Goal: Task Accomplishment & Management: Use online tool/utility

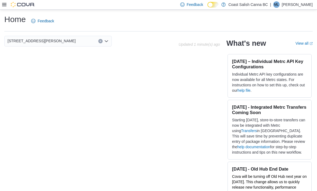
click at [6, 5] on icon at bounding box center [4, 4] width 4 height 3
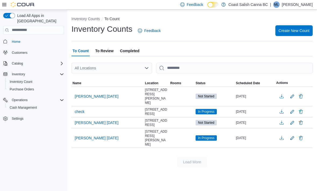
click at [82, 93] on span "[PERSON_NAME] [DATE]" at bounding box center [97, 96] width 44 height 8
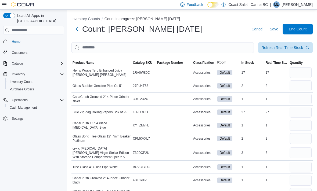
click at [205, 60] on span "Classification" at bounding box center [204, 62] width 24 height 6
click at [299, 74] on input "number" at bounding box center [300, 72] width 22 height 11
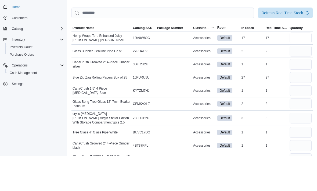
type input "**"
click at [301, 80] on input "number" at bounding box center [300, 85] width 22 height 11
type input "*"
click at [303, 93] on input "number" at bounding box center [300, 98] width 22 height 11
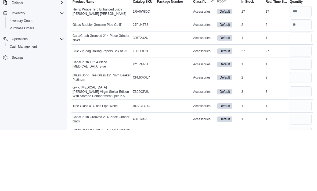
type input "*"
click at [302, 107] on input "number" at bounding box center [300, 112] width 22 height 11
type input "**"
click at [305, 120] on input "number" at bounding box center [300, 125] width 22 height 11
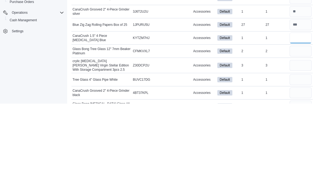
type input "*"
click at [299, 133] on input "number" at bounding box center [300, 138] width 22 height 11
type input "*"
click at [301, 147] on input "number" at bounding box center [300, 152] width 22 height 11
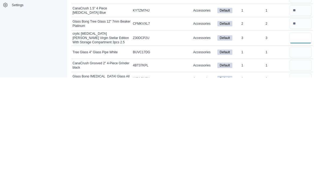
type input "*"
click at [306, 160] on input "number" at bounding box center [300, 165] width 22 height 11
type input "*"
click at [303, 173] on input "number" at bounding box center [300, 178] width 22 height 11
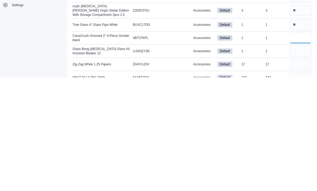
type input "*"
click at [297, 159] on input "number" at bounding box center [300, 164] width 22 height 11
type input "*"
click at [300, 172] on input "number" at bounding box center [300, 177] width 22 height 11
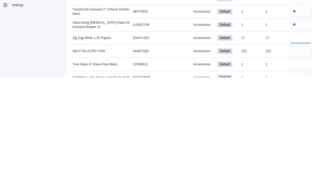
scroll to position [168, 0]
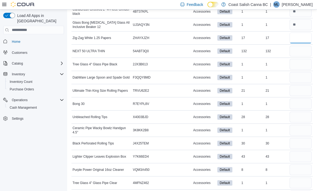
type input "**"
click at [306, 52] on input "number" at bounding box center [300, 51] width 22 height 11
type input "***"
click at [306, 65] on input "number" at bounding box center [300, 64] width 22 height 11
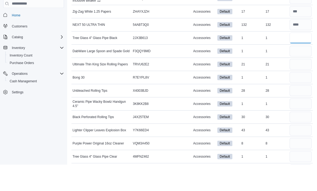
type input "*"
click at [300, 72] on input "number" at bounding box center [300, 77] width 22 height 11
type input "*"
click at [299, 85] on input "number" at bounding box center [300, 90] width 22 height 11
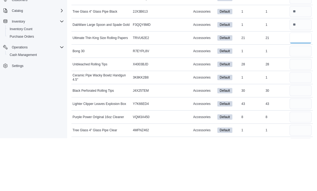
type input "**"
click at [296, 99] on input "number" at bounding box center [300, 104] width 22 height 11
type input "*"
click at [306, 112] on input "number" at bounding box center [300, 117] width 22 height 11
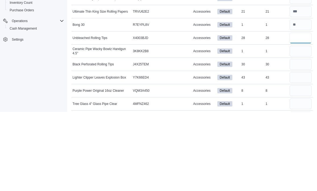
type input "**"
click at [304, 125] on input "number" at bounding box center [300, 130] width 22 height 11
type input "*"
click at [300, 138] on input "number" at bounding box center [300, 143] width 22 height 11
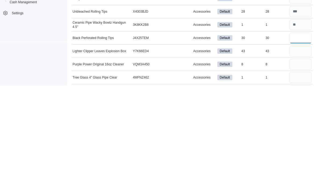
scroll to position [273, 0]
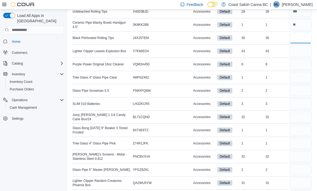
type input "**"
click at [307, 52] on input "number" at bounding box center [300, 51] width 22 height 11
type input "**"
click at [305, 65] on input "number" at bounding box center [300, 64] width 22 height 11
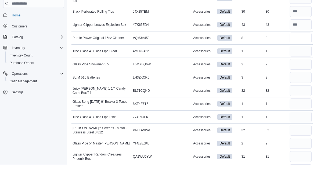
type input "*"
click at [306, 72] on input "number" at bounding box center [300, 77] width 22 height 11
type input "*"
click at [304, 85] on input "number" at bounding box center [300, 90] width 22 height 11
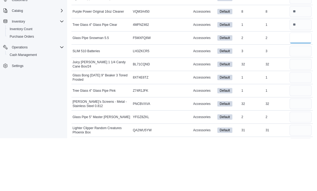
type input "*"
click at [303, 99] on input "number" at bounding box center [300, 104] width 22 height 11
type input "*"
click at [302, 112] on input "number" at bounding box center [300, 117] width 22 height 11
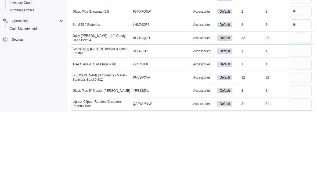
type input "**"
click at [303, 125] on input "number" at bounding box center [300, 130] width 22 height 11
type input "*"
click at [303, 138] on input "number" at bounding box center [300, 143] width 22 height 11
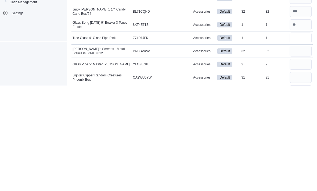
type input "*"
click at [300, 151] on input "number" at bounding box center [300, 156] width 22 height 11
type input "**"
click at [299, 164] on input "number" at bounding box center [300, 169] width 22 height 11
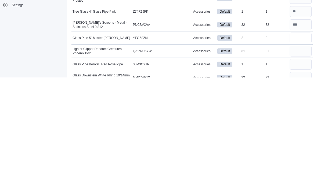
type input "*"
click at [303, 159] on input "number" at bounding box center [300, 164] width 22 height 11
type input "**"
click at [307, 172] on input "number" at bounding box center [300, 177] width 22 height 11
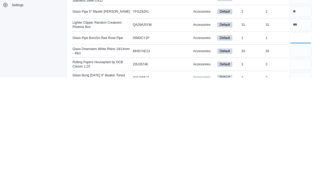
type input "*"
click at [305, 159] on input "number" at bounding box center [300, 164] width 22 height 11
type input "**"
click at [306, 172] on input "number" at bounding box center [300, 177] width 22 height 11
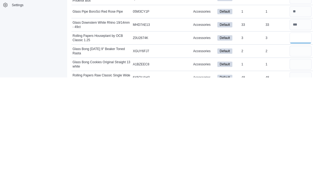
scroll to position [457, 0]
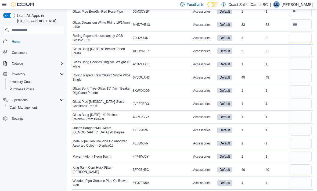
type input "*"
click at [300, 53] on input "number" at bounding box center [300, 51] width 22 height 11
type input "*"
click at [302, 69] on input "number" at bounding box center [300, 64] width 22 height 11
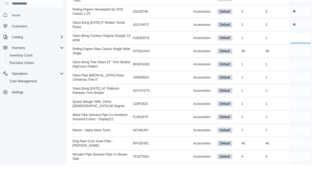
type input "*"
click at [304, 72] on input "number" at bounding box center [300, 77] width 22 height 11
type input "**"
click at [305, 85] on input "number" at bounding box center [300, 90] width 22 height 11
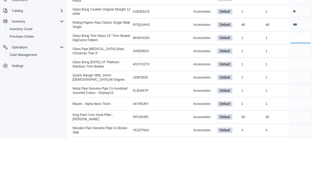
type input "*"
click at [302, 99] on input "number" at bounding box center [300, 104] width 22 height 11
type input "*"
click at [299, 112] on input "number" at bounding box center [300, 117] width 22 height 11
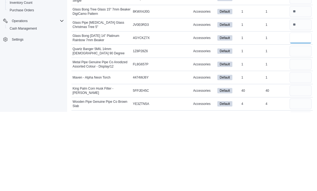
type input "*"
click at [303, 125] on input "number" at bounding box center [300, 130] width 22 height 11
type input "*"
click at [303, 138] on input "number" at bounding box center [300, 143] width 22 height 11
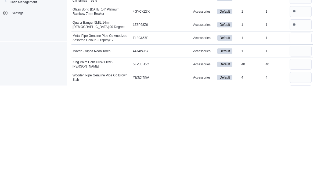
type input "*"
click at [300, 151] on input "number" at bounding box center [300, 156] width 22 height 11
type input "*"
click at [303, 164] on input "number" at bounding box center [300, 169] width 22 height 11
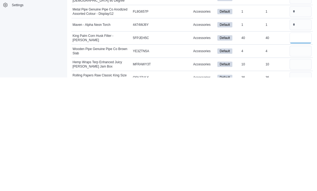
type input "**"
click at [300, 159] on input "number" at bounding box center [300, 164] width 22 height 11
type input "*"
click at [302, 172] on input "number" at bounding box center [300, 177] width 22 height 11
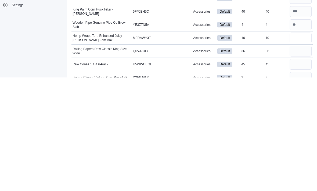
type input "**"
click at [300, 159] on input "number" at bounding box center [300, 164] width 22 height 11
type input "**"
click at [301, 172] on input "number" at bounding box center [300, 177] width 22 height 11
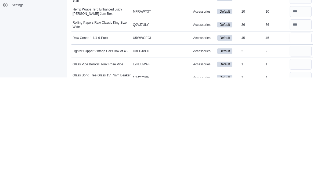
type input "**"
click at [302, 159] on input "number" at bounding box center [300, 164] width 22 height 11
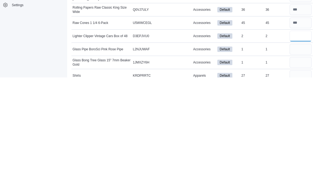
scroll to position [544, 0]
type input "*"
click at [304, 157] on input "number" at bounding box center [300, 162] width 22 height 11
type input "*"
click at [300, 170] on input "number" at bounding box center [300, 175] width 22 height 11
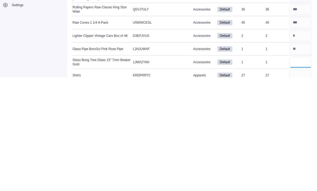
scroll to position [568, 0]
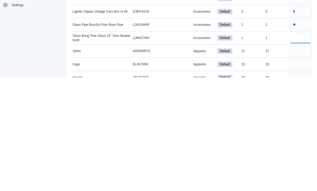
type input "*"
click at [300, 159] on input "number" at bounding box center [300, 164] width 22 height 11
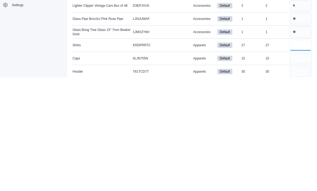
scroll to position [580, 0]
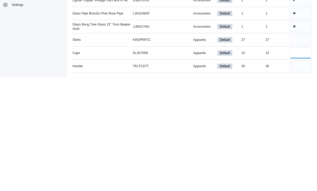
click at [299, 161] on input "number" at bounding box center [300, 166] width 22 height 11
type input "**"
click at [299, 148] on input "number" at bounding box center [300, 153] width 22 height 11
type input "**"
click at [301, 174] on input "number" at bounding box center [300, 179] width 22 height 11
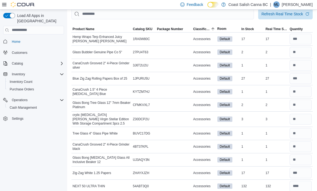
scroll to position [0, 0]
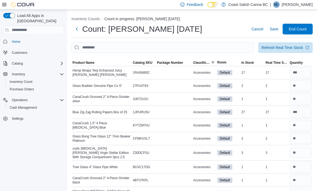
type input "**"
click at [300, 29] on span "End Count" at bounding box center [298, 28] width 18 height 5
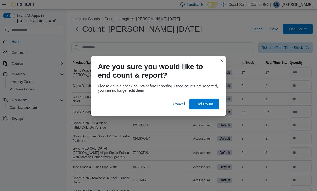
click at [210, 103] on span "End Count" at bounding box center [204, 103] width 18 height 5
click at [212, 101] on span "End Count" at bounding box center [204, 103] width 18 height 5
